Goal: Task Accomplishment & Management: Manage account settings

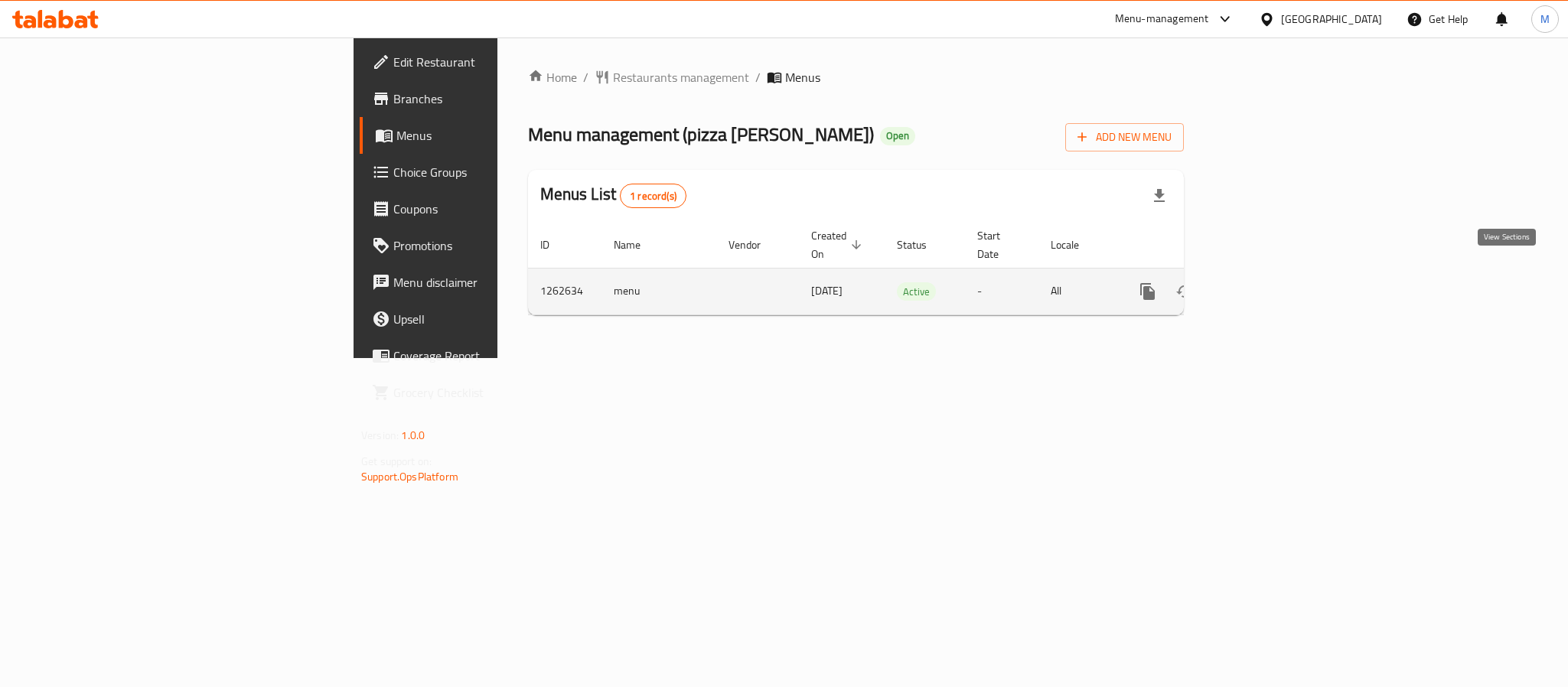
click at [1276, 285] on link "enhanced table" at bounding box center [1258, 292] width 37 height 37
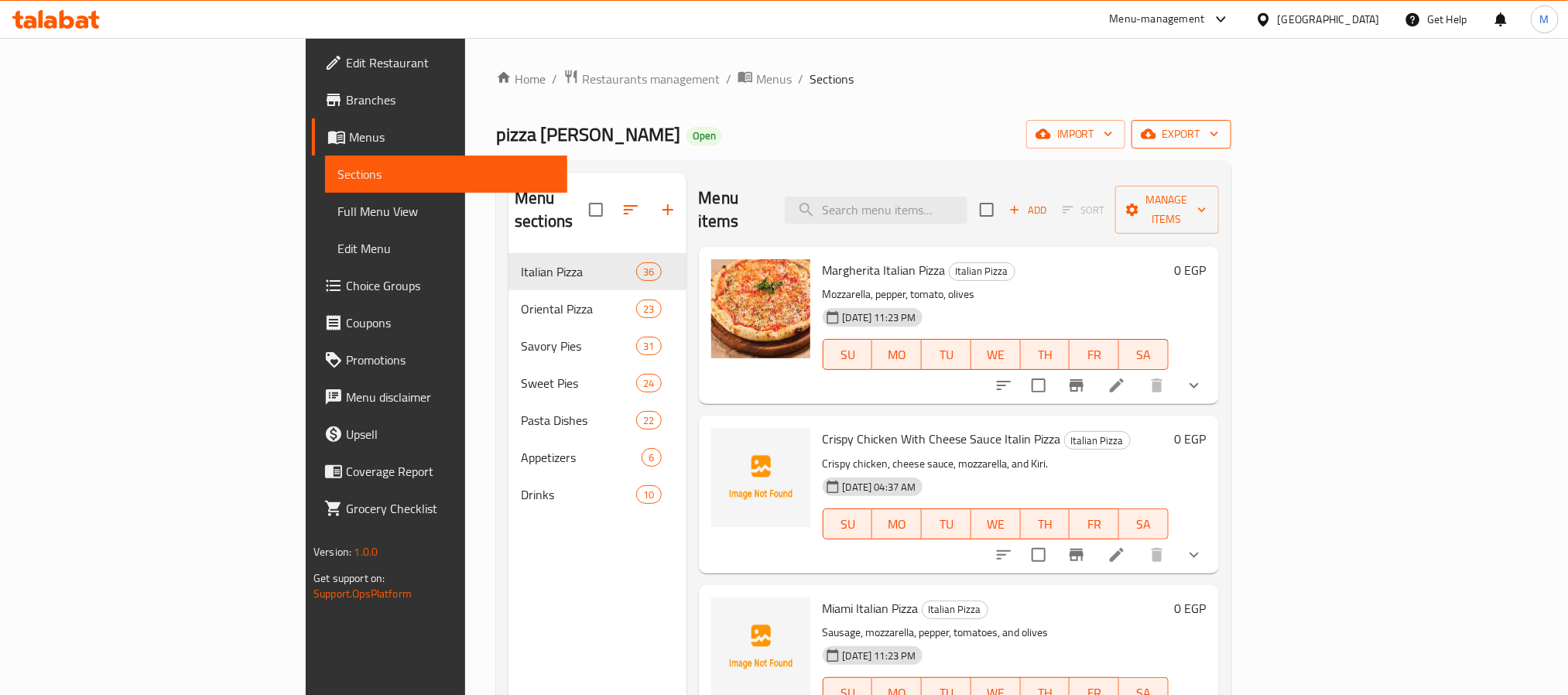
click at [1219, 132] on span "export" at bounding box center [1180, 135] width 75 height 19
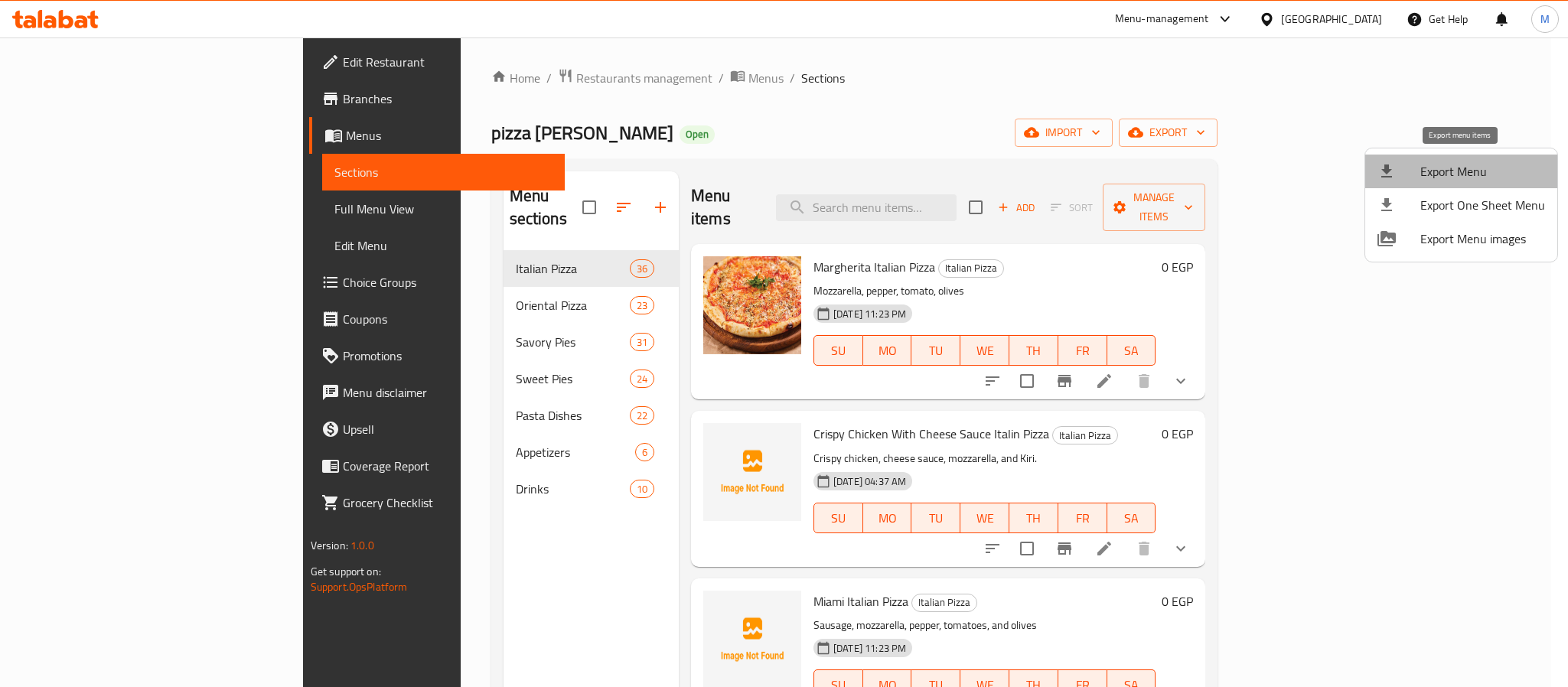
click at [1467, 170] on span "Export Menu" at bounding box center [1482, 171] width 125 height 18
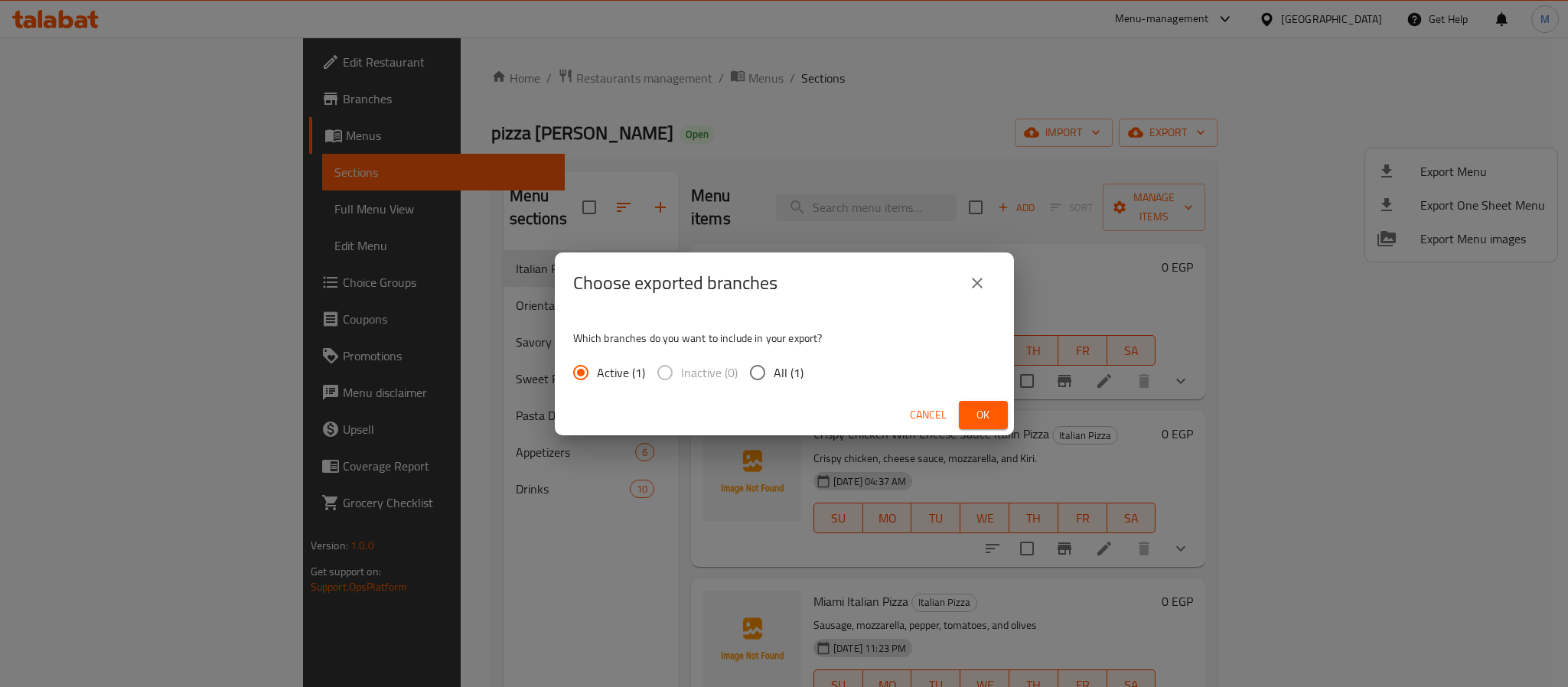
click at [774, 372] on span "All (1)" at bounding box center [788, 372] width 29 height 18
click at [774, 372] on input "All (1)" at bounding box center [758, 373] width 32 height 32
radio input "true"
click at [982, 415] on span "Ok" at bounding box center [983, 415] width 25 height 19
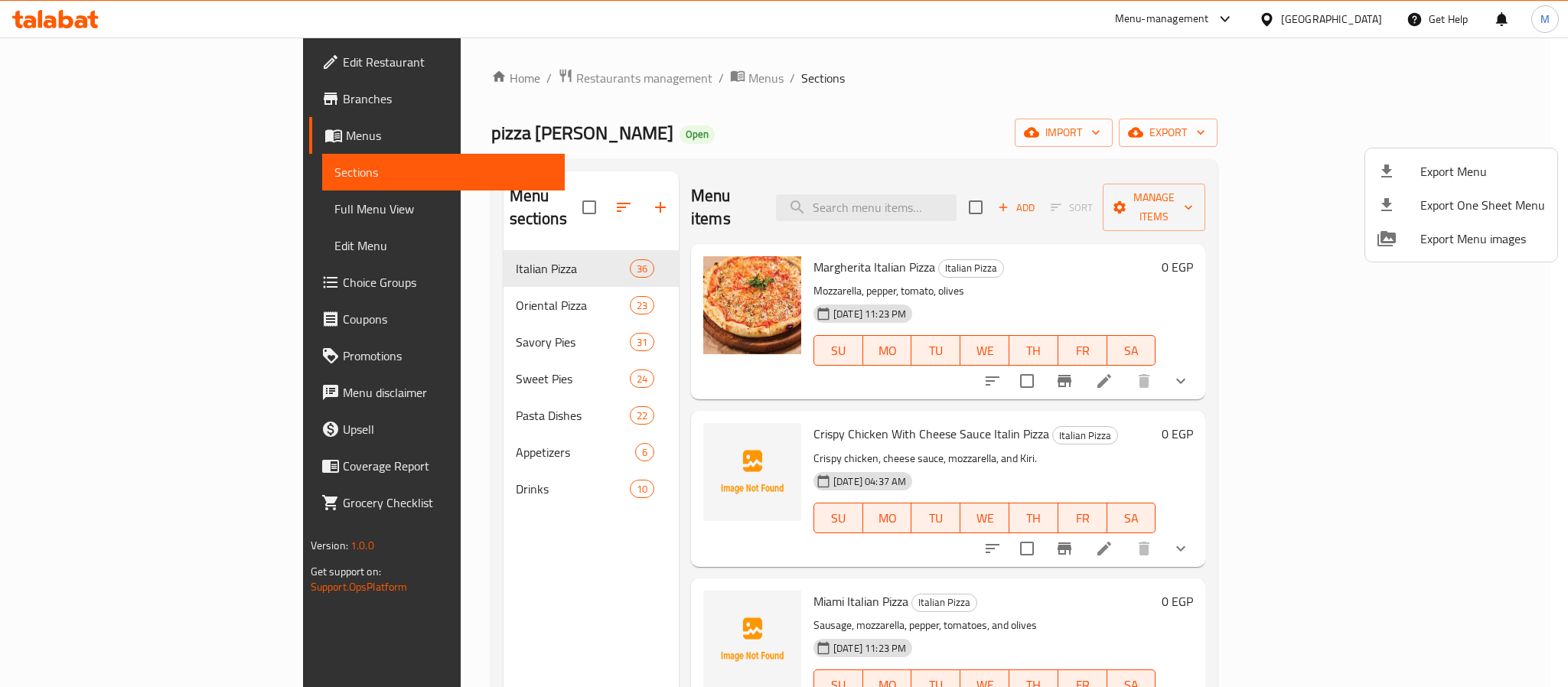
click at [1056, 260] on div at bounding box center [784, 344] width 1568 height 687
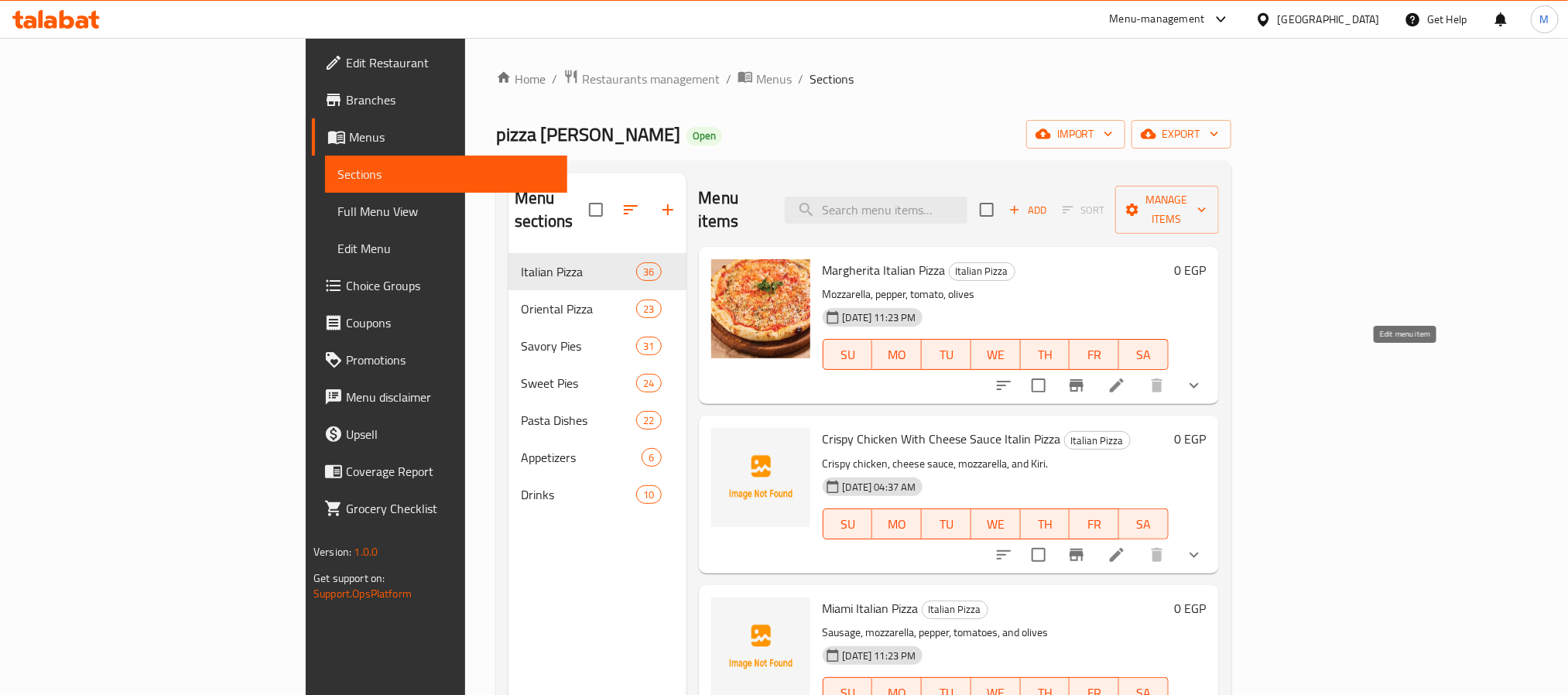
click at [1126, 377] on icon at bounding box center [1116, 385] width 19 height 19
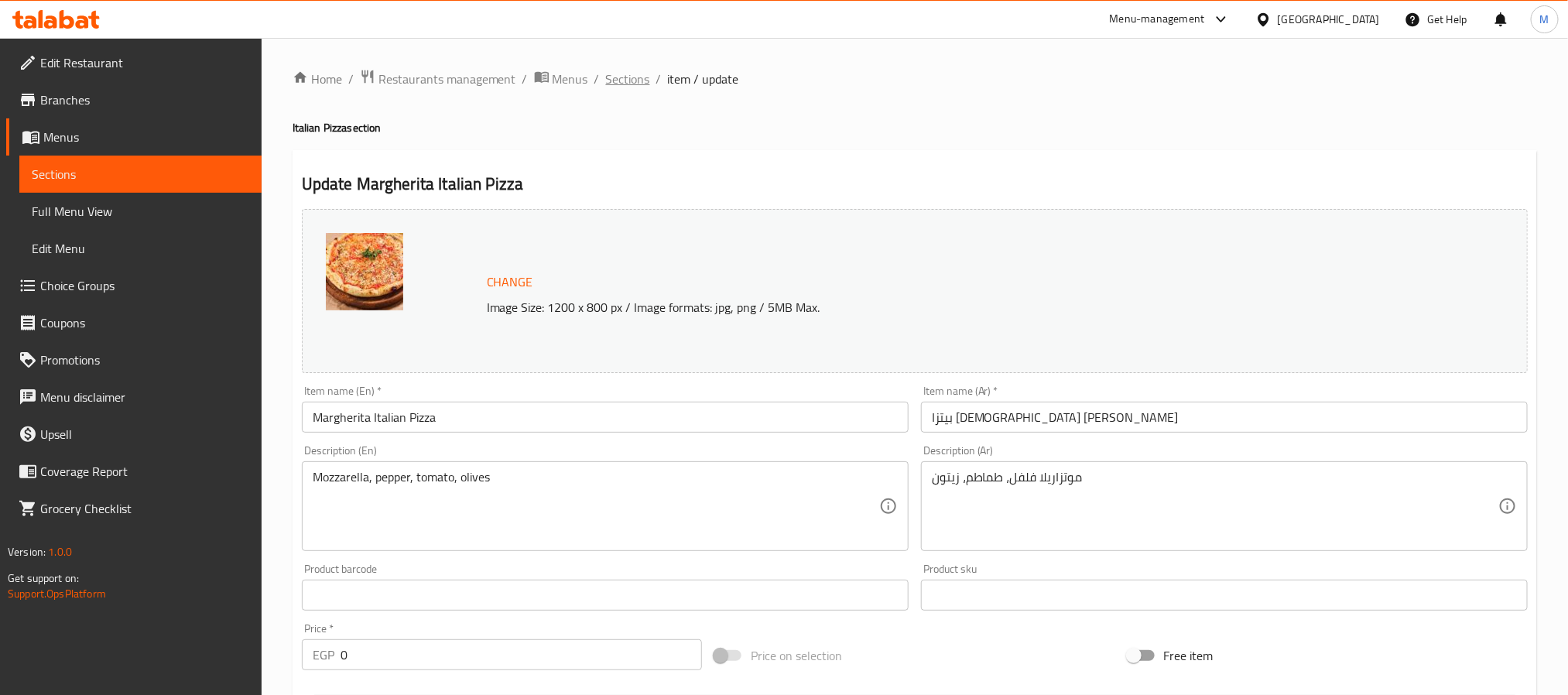
click at [634, 82] on span "Sections" at bounding box center [628, 78] width 44 height 19
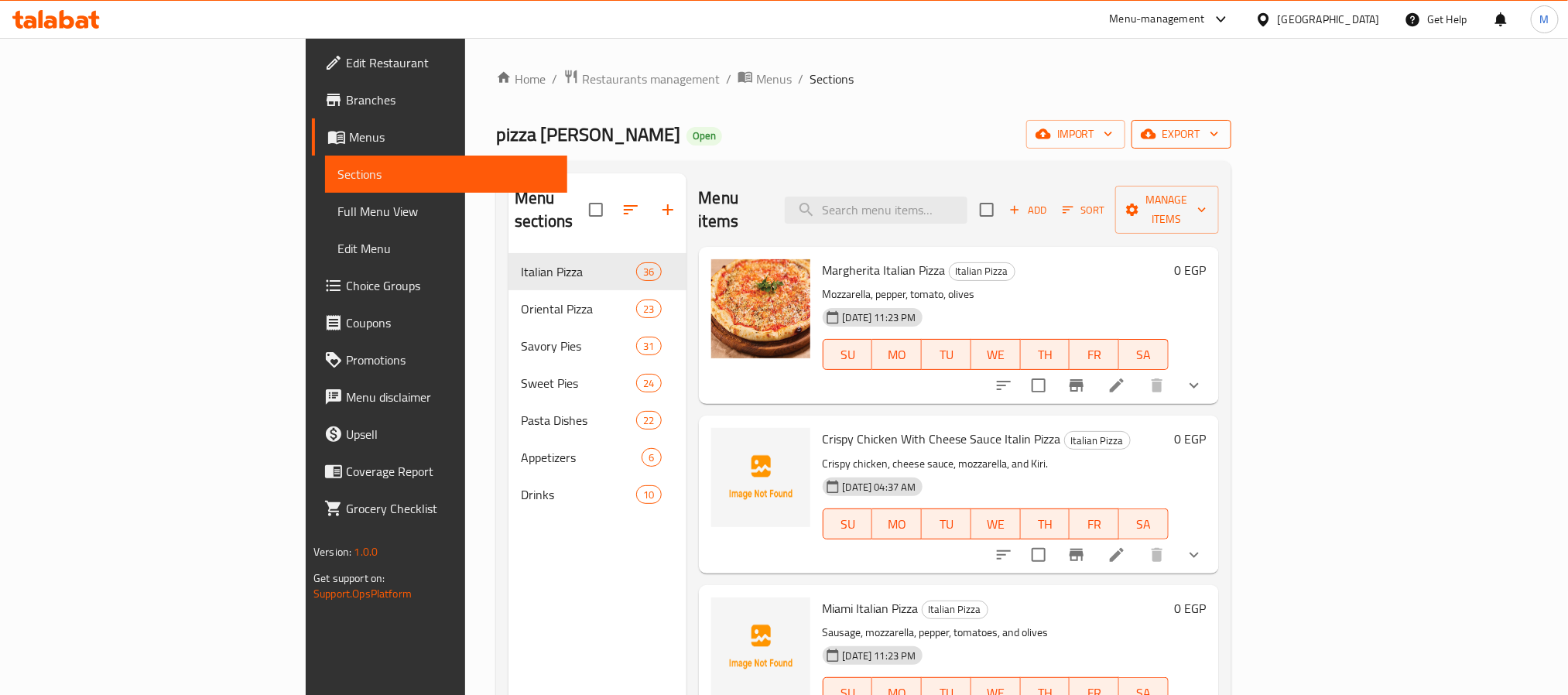
click at [1219, 138] on span "export" at bounding box center [1180, 135] width 75 height 19
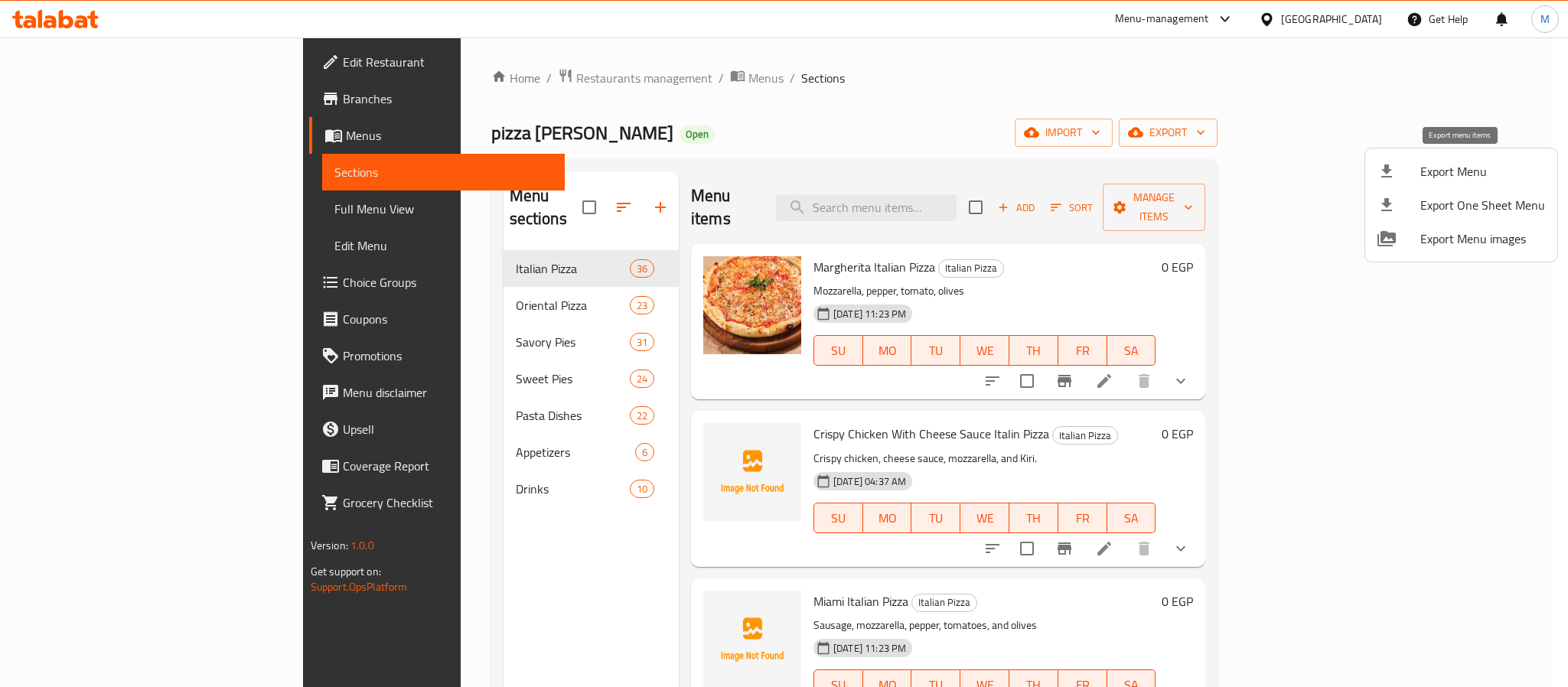
click at [1389, 165] on icon at bounding box center [1386, 171] width 10 height 13
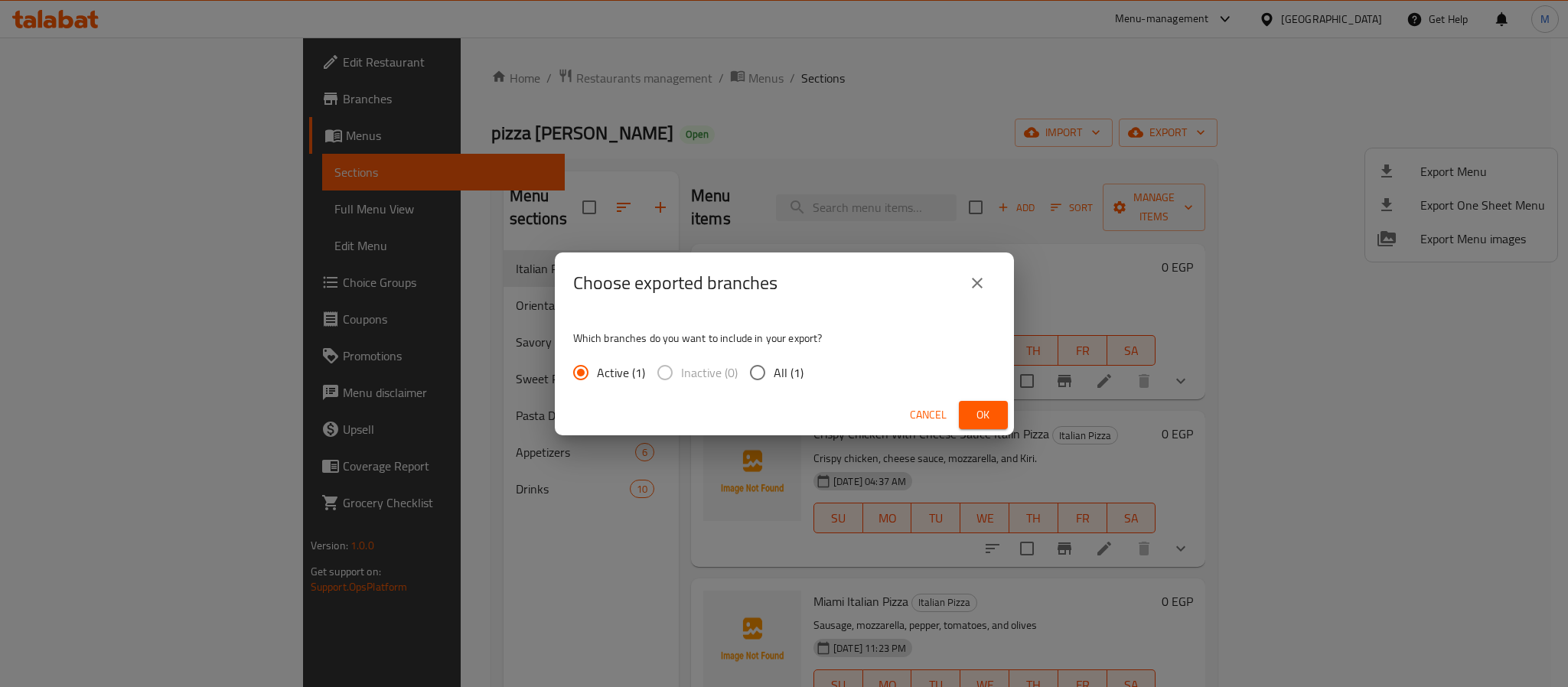
click at [762, 375] on input "All (1)" at bounding box center [758, 373] width 32 height 32
radio input "true"
click at [986, 407] on span "Ok" at bounding box center [983, 415] width 25 height 19
